Goal: Task Accomplishment & Management: Manage account settings

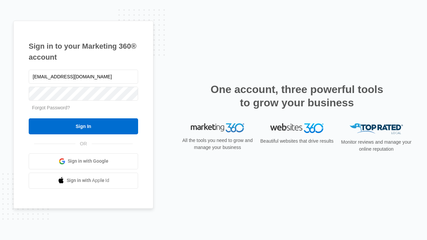
type input "[EMAIL_ADDRESS][DOMAIN_NAME]"
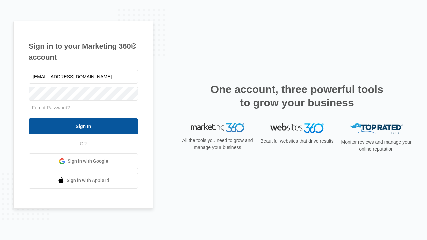
click at [83, 126] on input "Sign In" at bounding box center [83, 126] width 109 height 16
